Goal: Communication & Community: Answer question/provide support

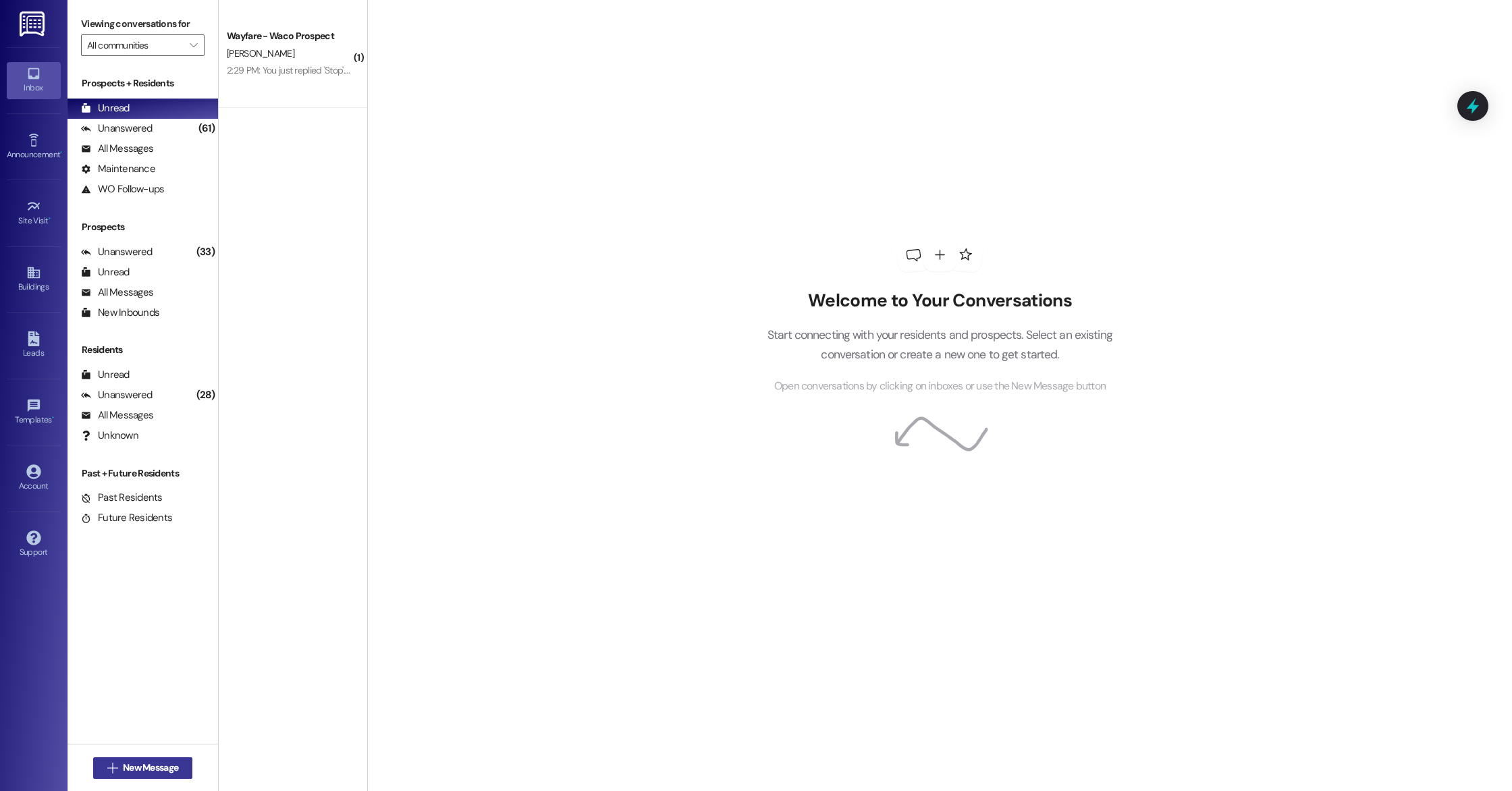
click at [154, 769] on span "New Message" at bounding box center [150, 767] width 55 height 14
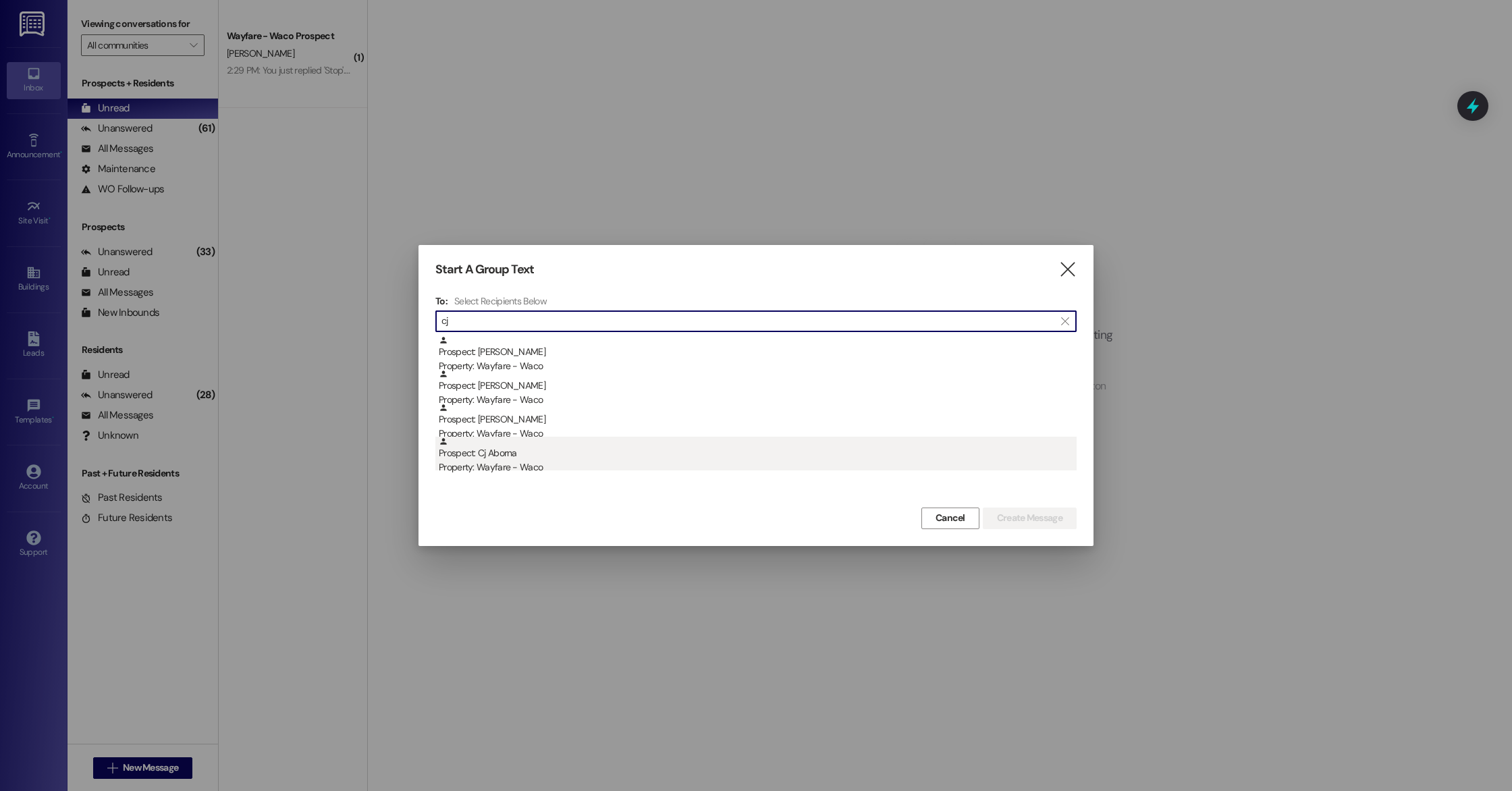
type input "cj"
click at [508, 463] on div "Property: Wayfare - Waco" at bounding box center [758, 467] width 638 height 14
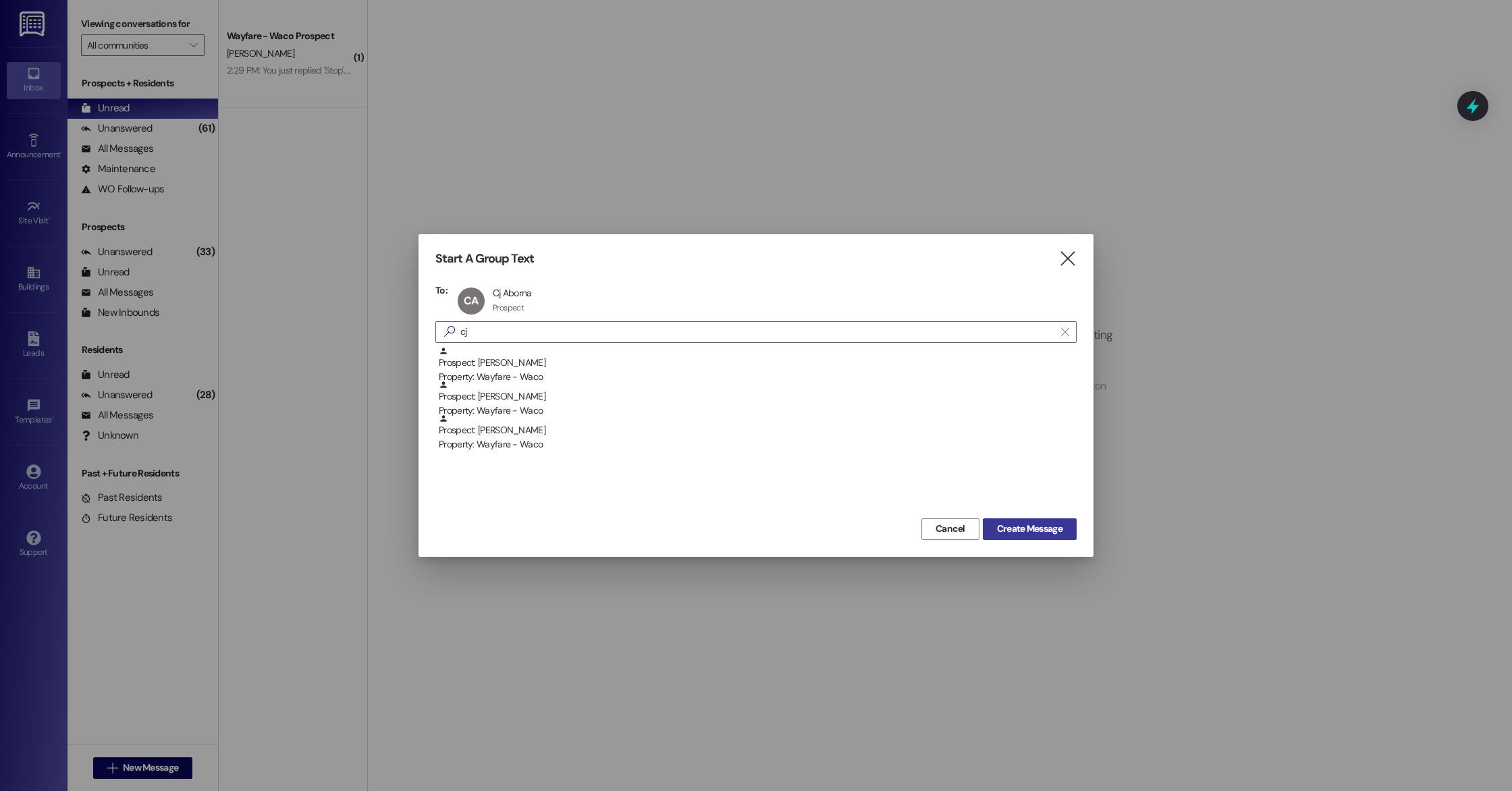
click at [1039, 530] on span "Create Message" at bounding box center [1029, 529] width 65 height 14
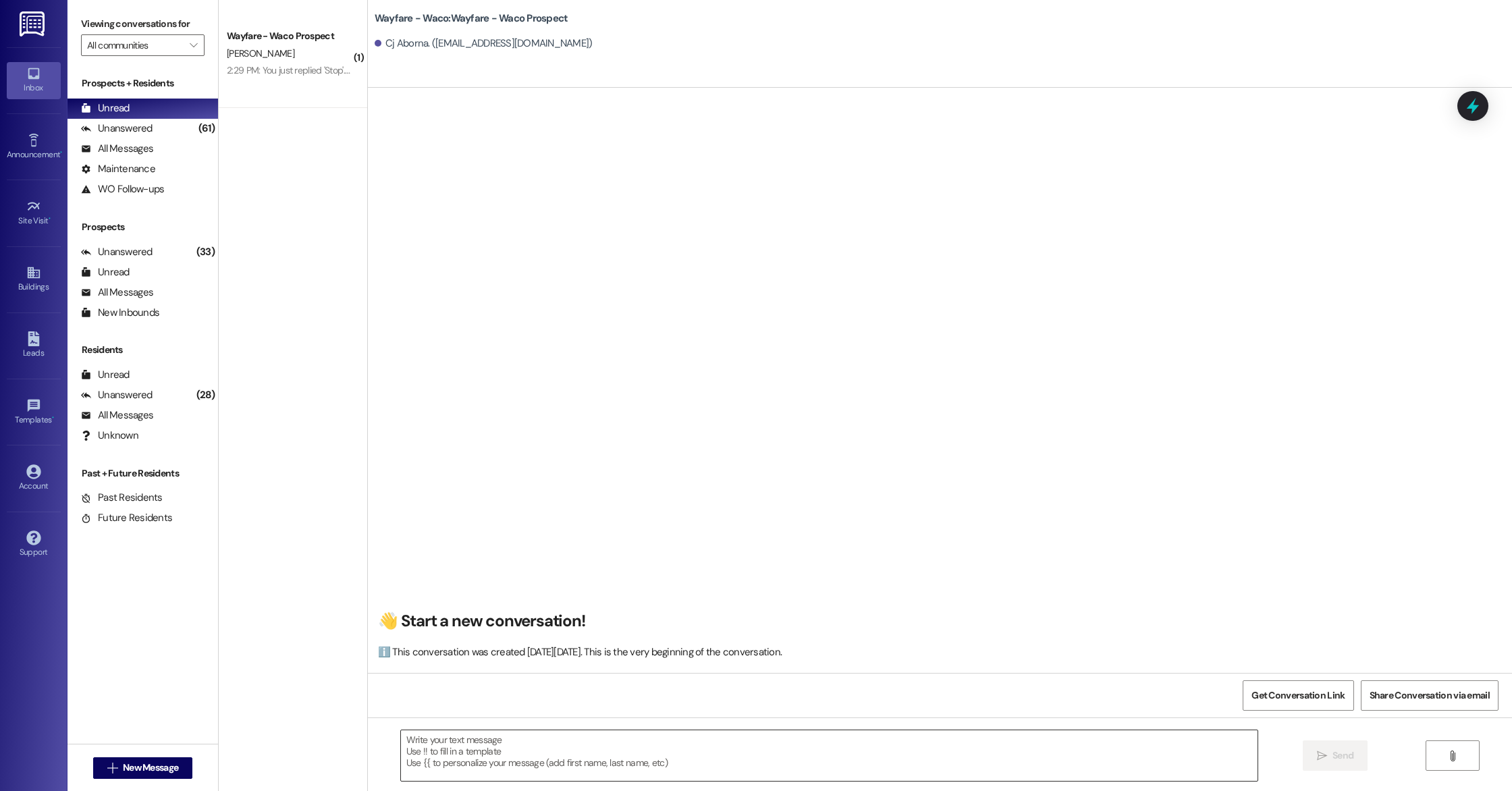
click at [498, 756] on textarea at bounding box center [829, 756] width 857 height 51
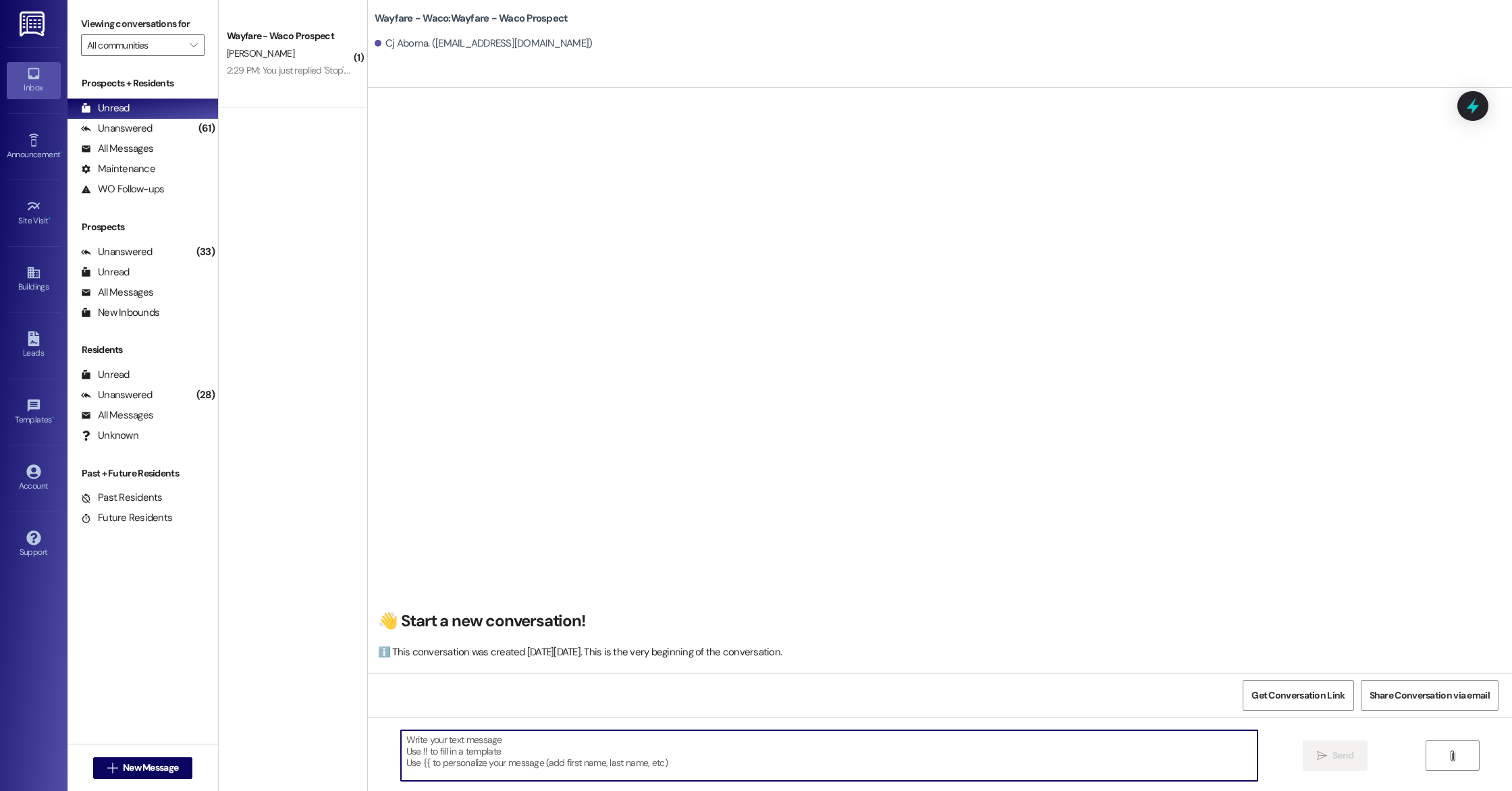
paste textarea "Hello (____), I wanted to touch base with you and see if you were still interes…"
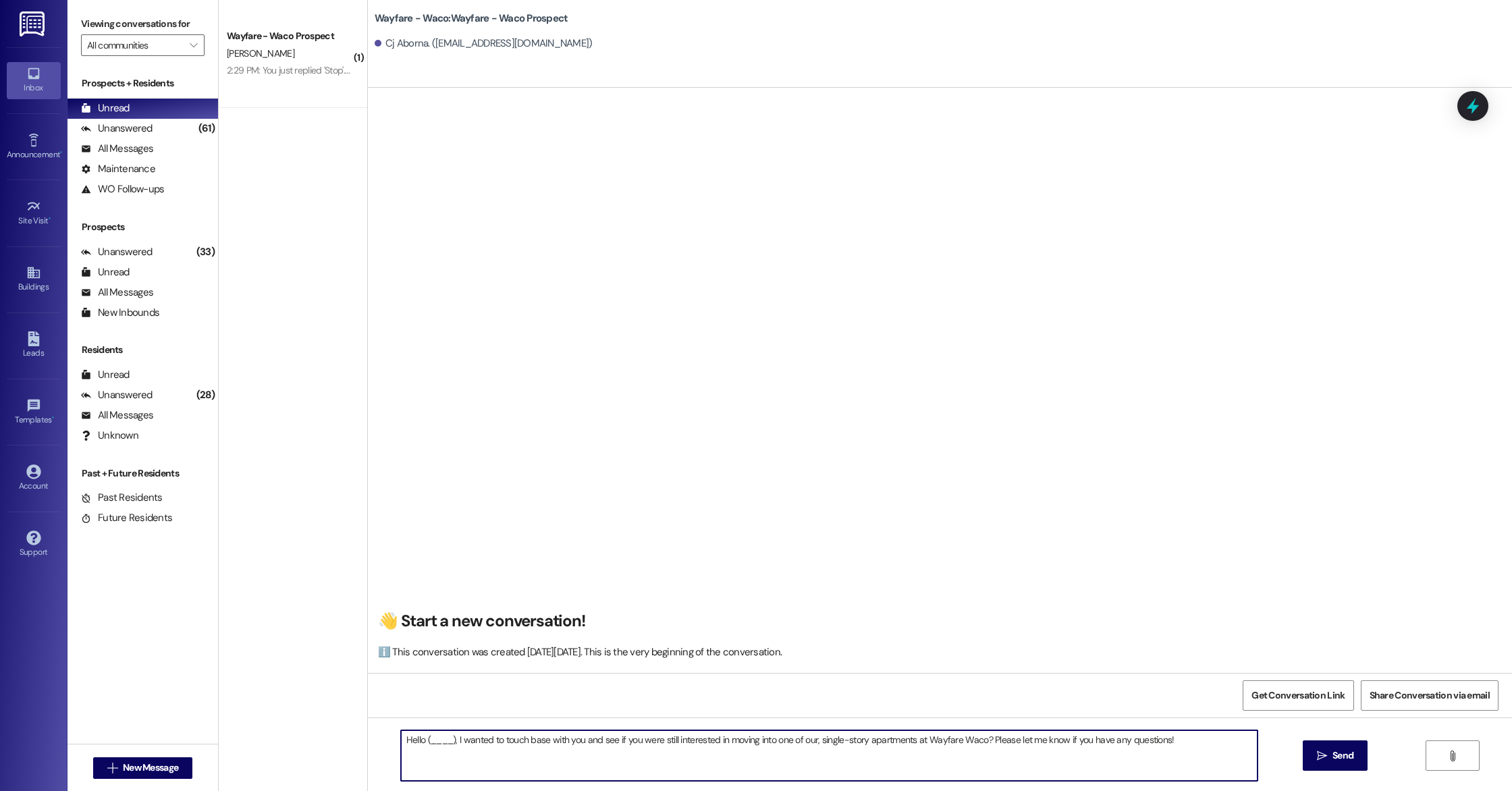
click at [445, 737] on textarea "Hello (____), I wanted to touch base with you and see if you were still interes…" at bounding box center [829, 756] width 857 height 51
click at [503, 762] on textarea "Hello Cj, I wanted to touch base with you and see if you were still interested …" at bounding box center [829, 756] width 857 height 51
type textarea "Hello Cj, I wanted to touch base with you and see if you were still interested …"
click at [1323, 756] on icon "" at bounding box center [1322, 756] width 10 height 11
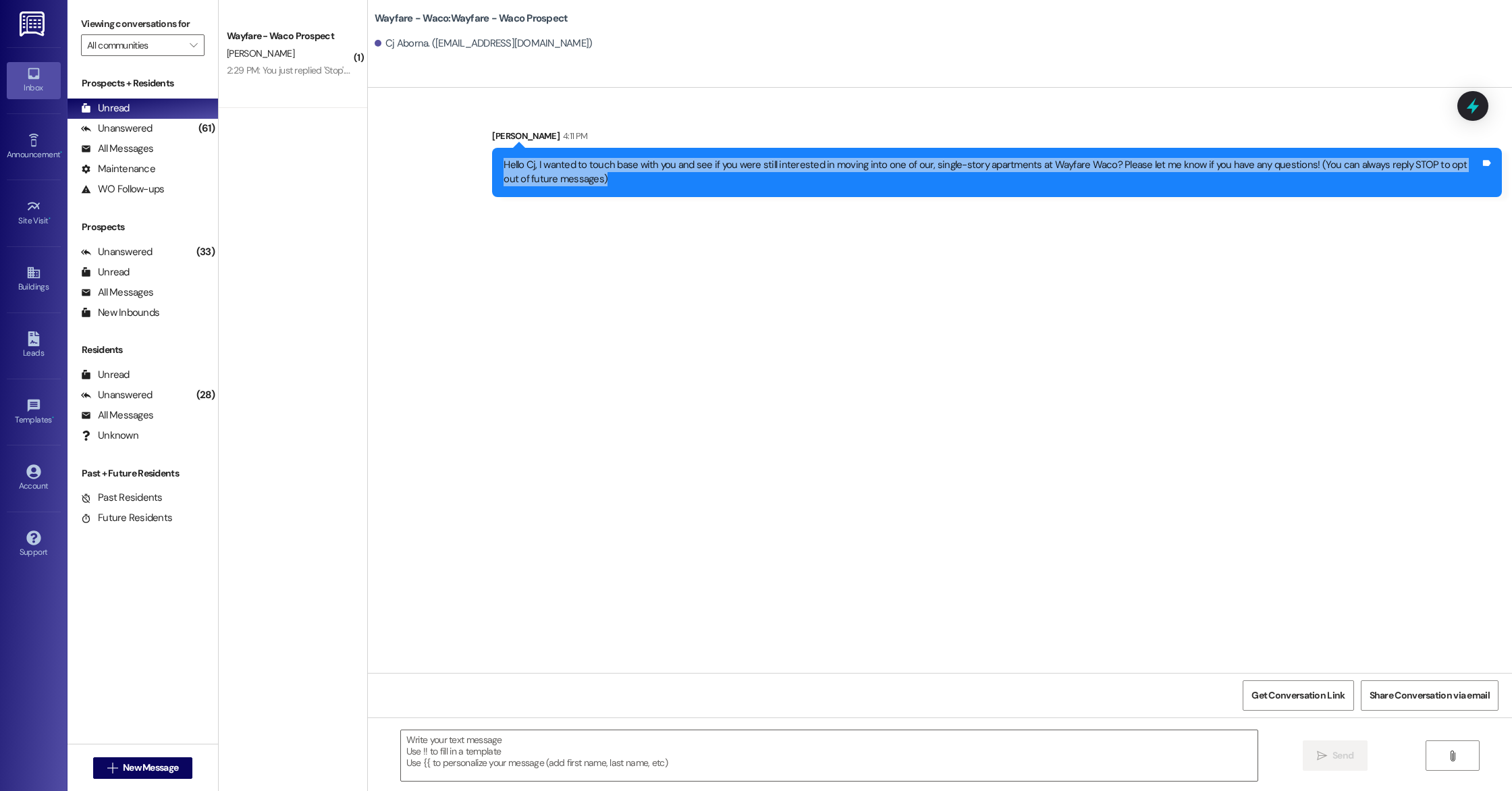
drag, startPoint x: 586, startPoint y: 183, endPoint x: 465, endPoint y: 147, distance: 126.2
click at [465, 147] on div "Sent via SMS [PERSON_NAME] 4:11 PM Hello Cj, I wanted to touch base with you an…" at bounding box center [939, 153] width 1144 height 109
copy div "4:11 PM Hello Cj, I wanted to touch base with you and see if you were still int…"
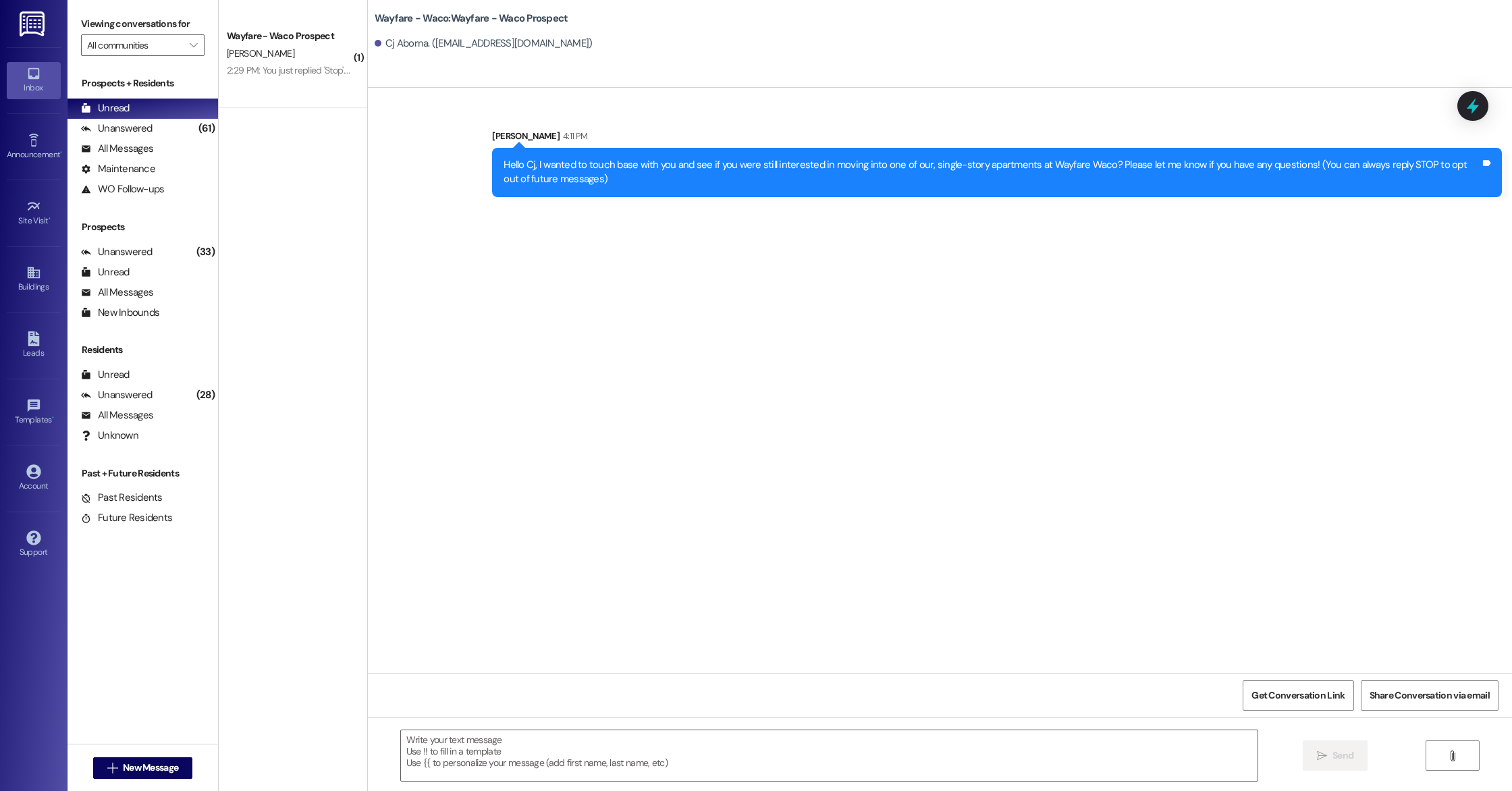
click at [645, 85] on div "Wayfare - Waco: Wayfare - Waco Prospect Cj Aborna. ([EMAIL_ADDRESS][DOMAIN_NAME…" at bounding box center [939, 44] width 1144 height 87
click at [25, 358] on div "Leads" at bounding box center [34, 353] width 68 height 14
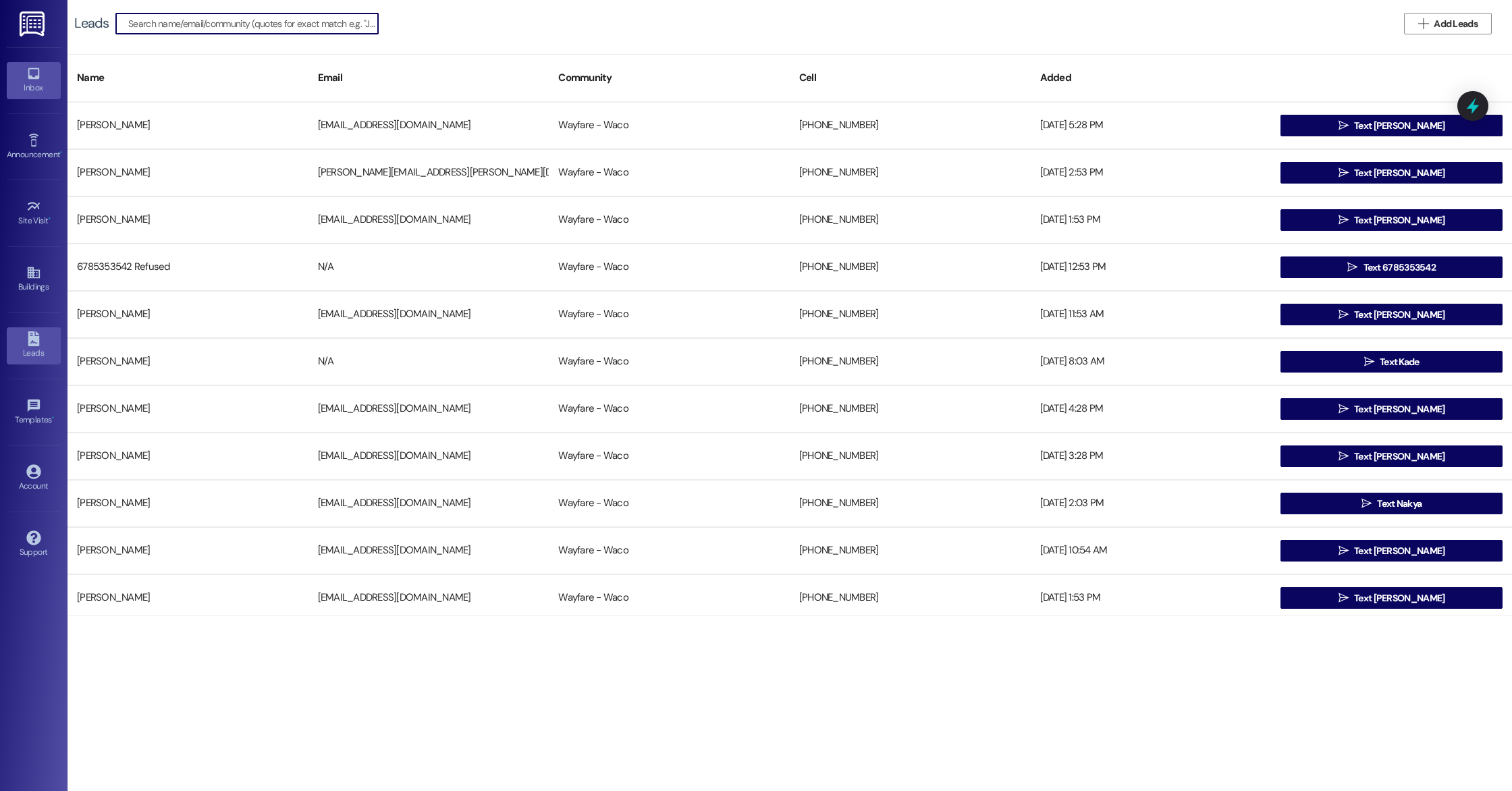
click at [35, 84] on div "Inbox" at bounding box center [34, 88] width 68 height 14
